Goal: Complete application form

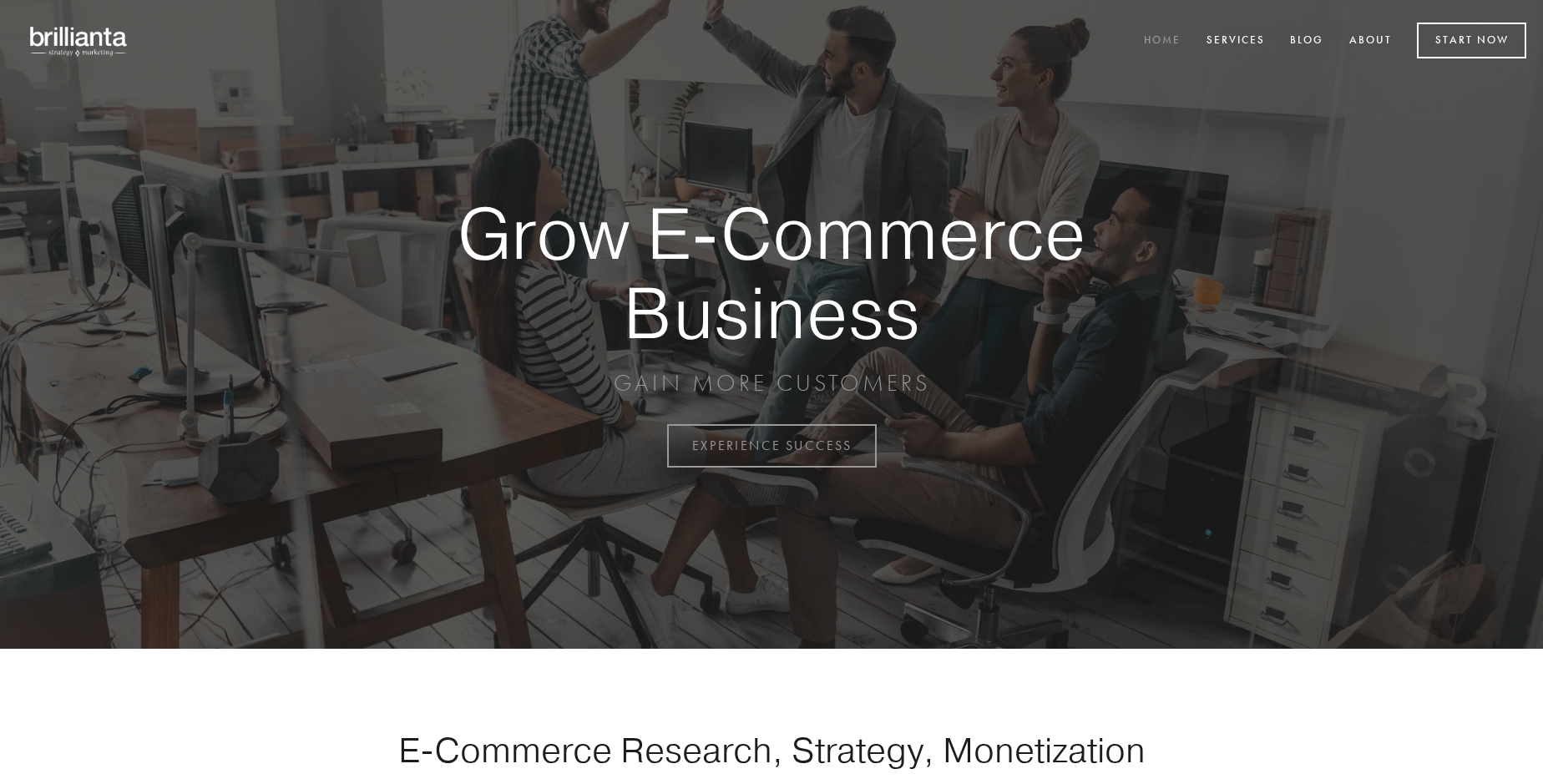
scroll to position [4375, 0]
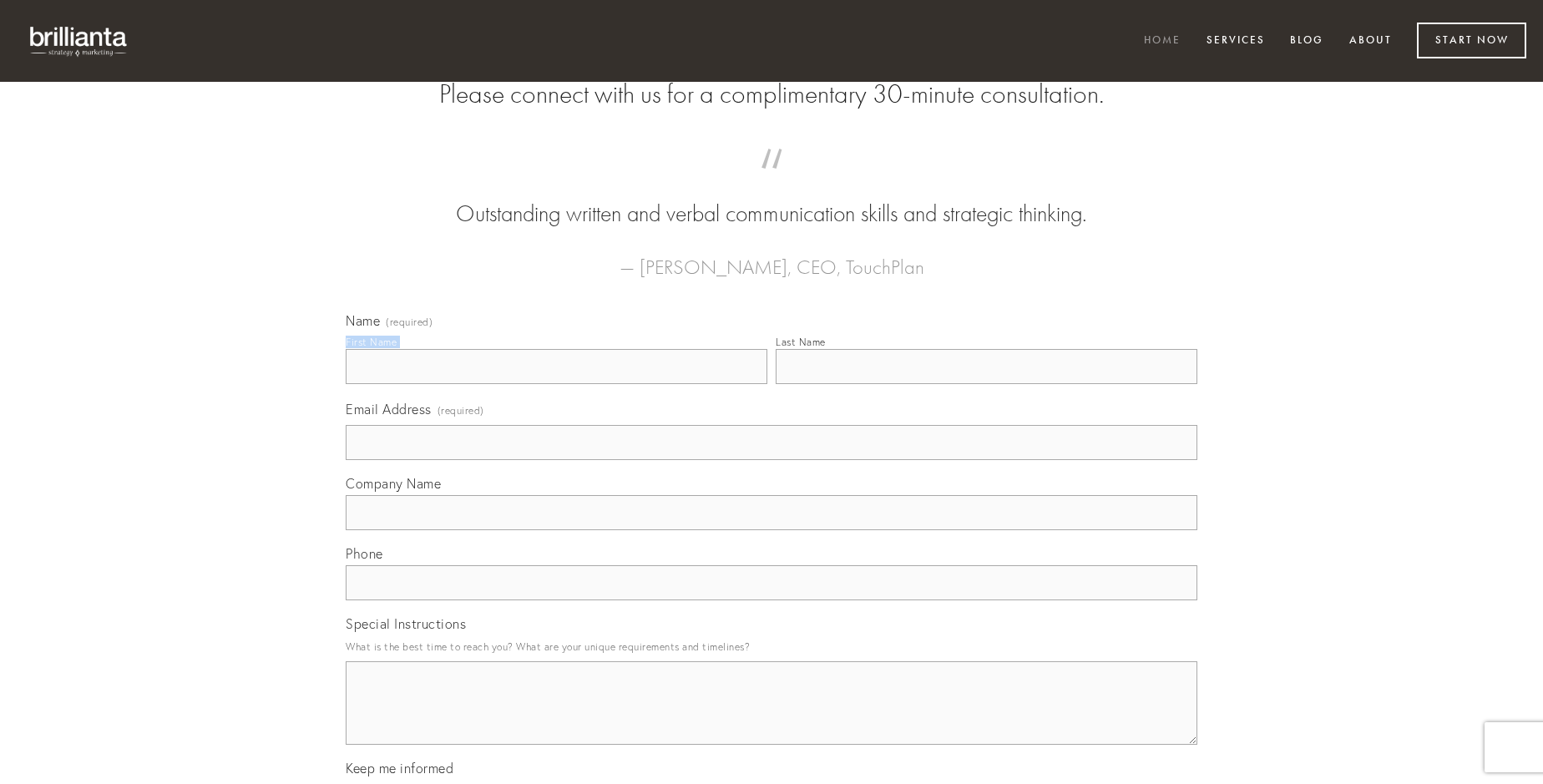
type input "[PERSON_NAME]"
click at [986, 384] on input "Last Name" at bounding box center [986, 366] width 421 height 35
type input "[PERSON_NAME]"
click at [772, 460] on input "Email Address (required)" at bounding box center [772, 442] width 851 height 35
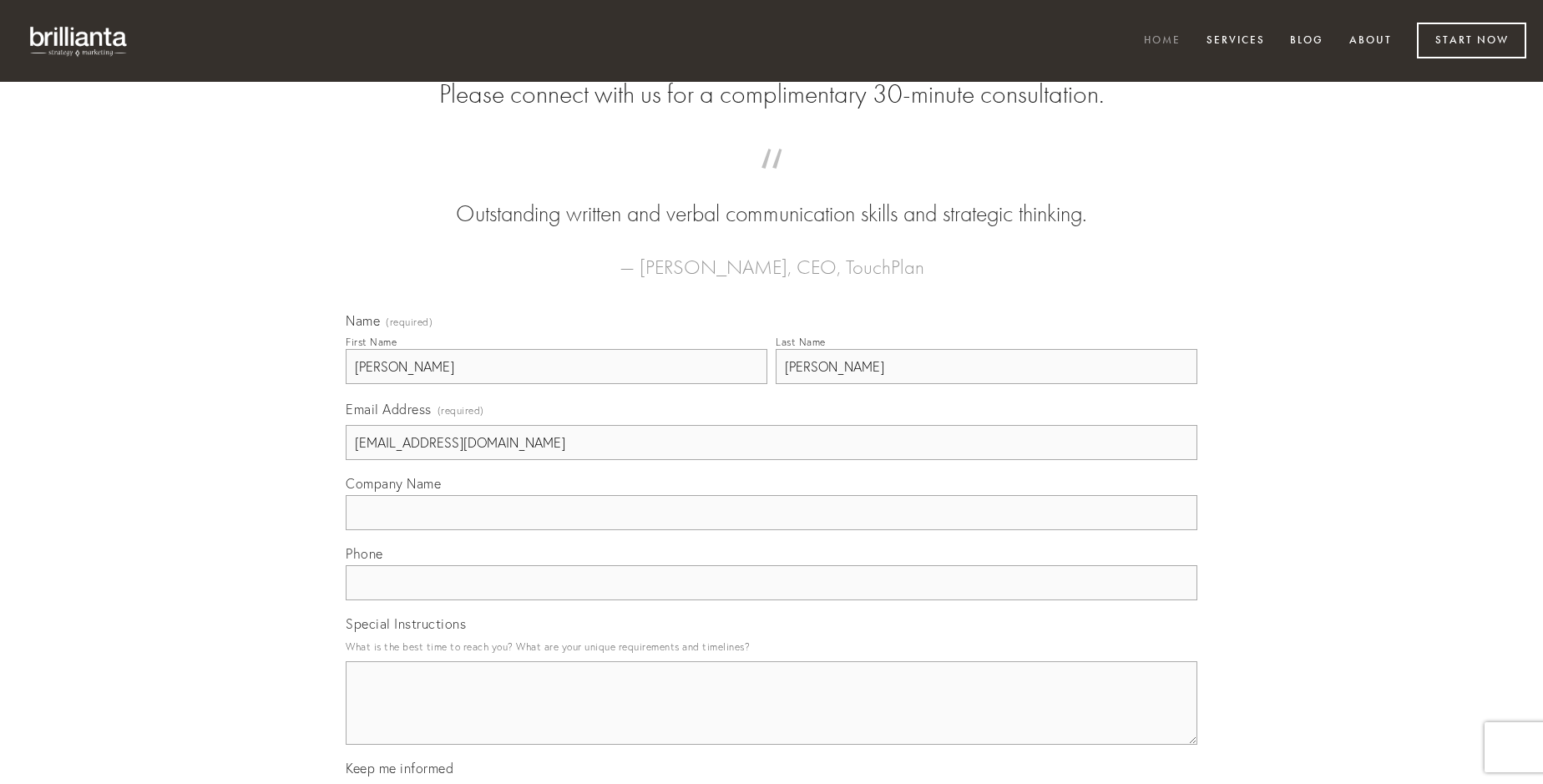
type input "[EMAIL_ADDRESS][DOMAIN_NAME]"
click at [772, 530] on input "Company Name" at bounding box center [772, 512] width 851 height 35
type input "thermae"
click at [772, 600] on input "text" at bounding box center [772, 582] width 851 height 35
click at [772, 718] on textarea "Special Instructions" at bounding box center [772, 703] width 851 height 83
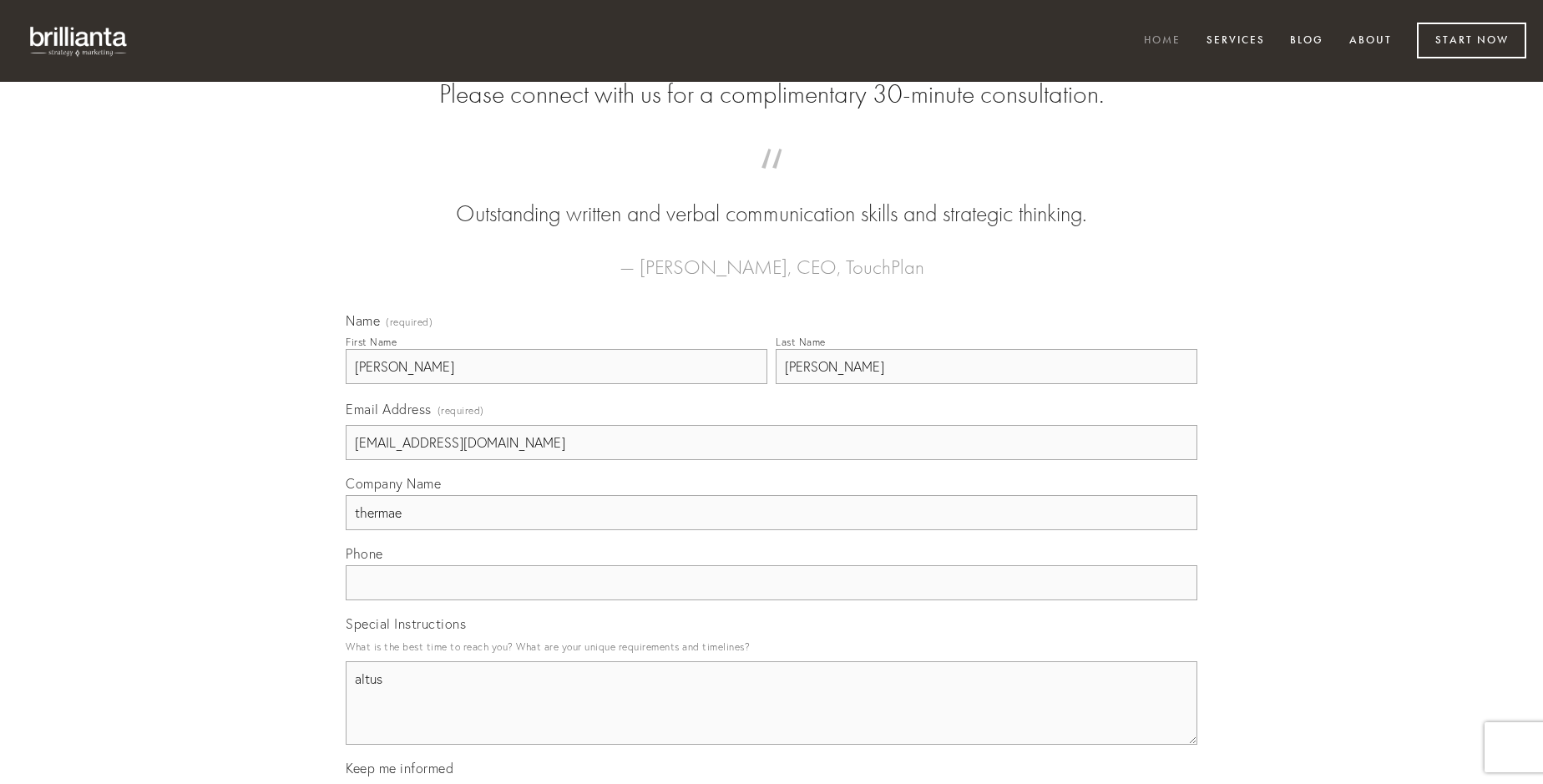
type textarea "altus"
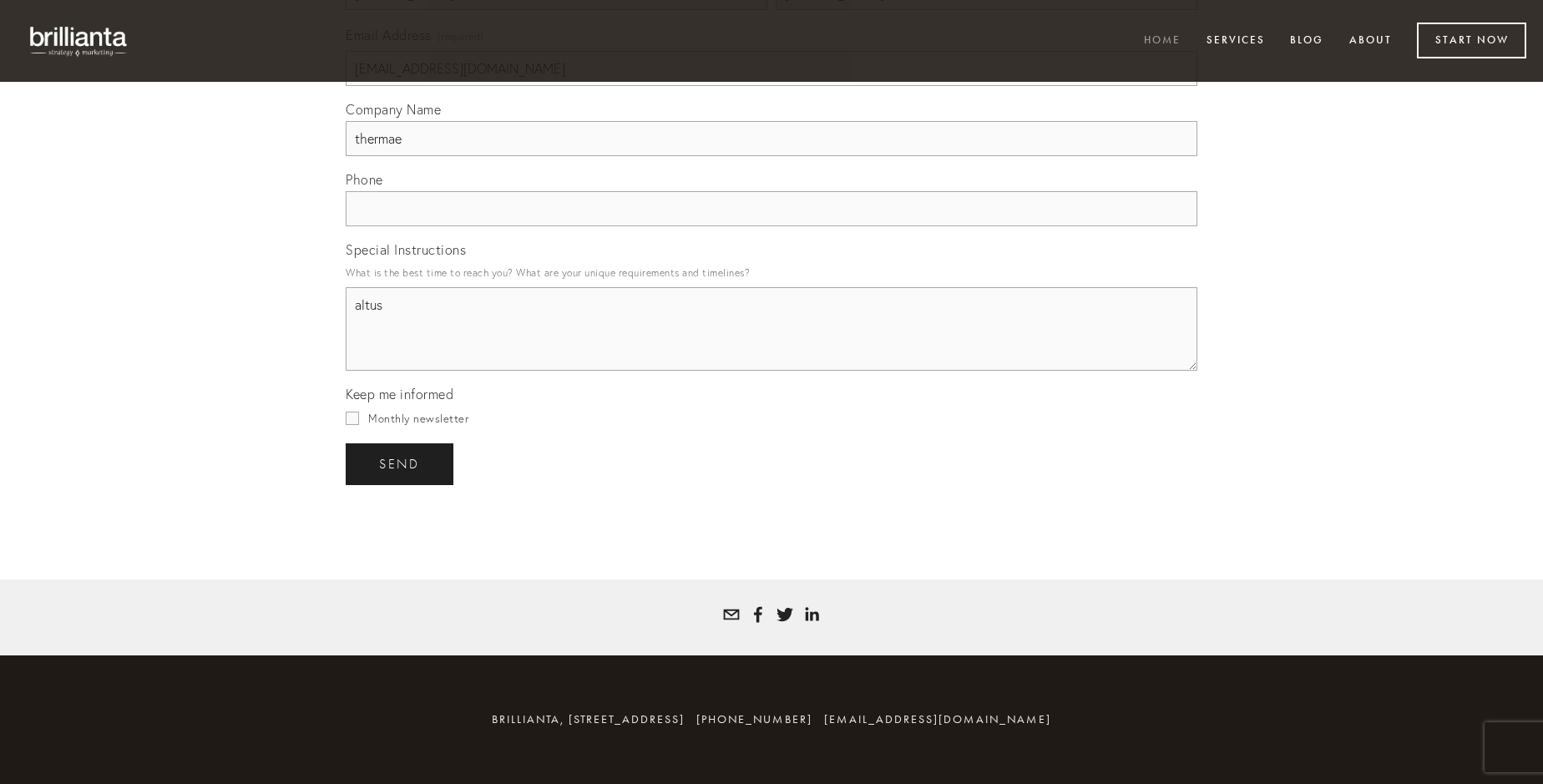
click at [401, 463] on span "send" at bounding box center [400, 464] width 41 height 15
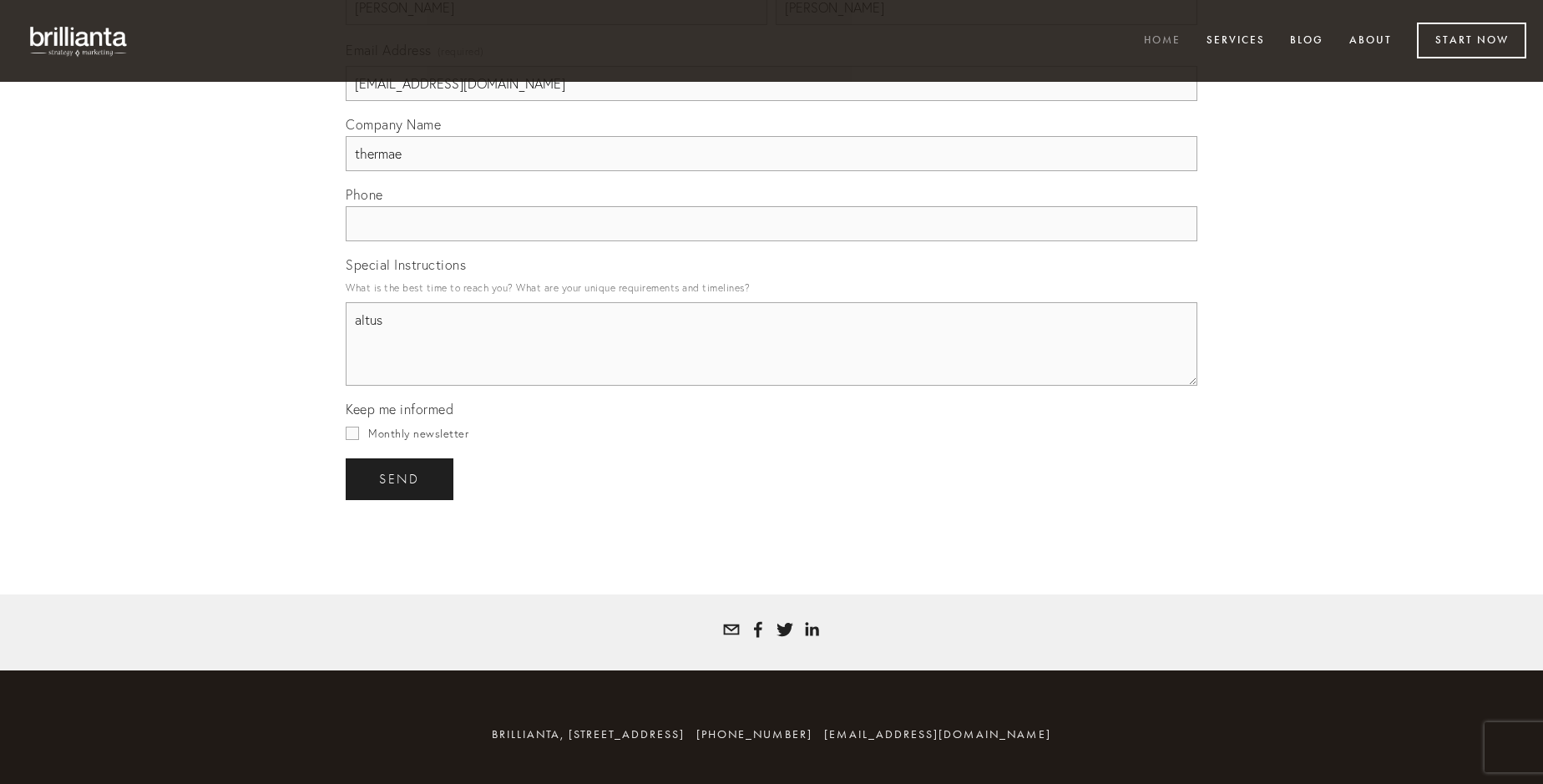
scroll to position [4326, 0]
